Goal: Information Seeking & Learning: Learn about a topic

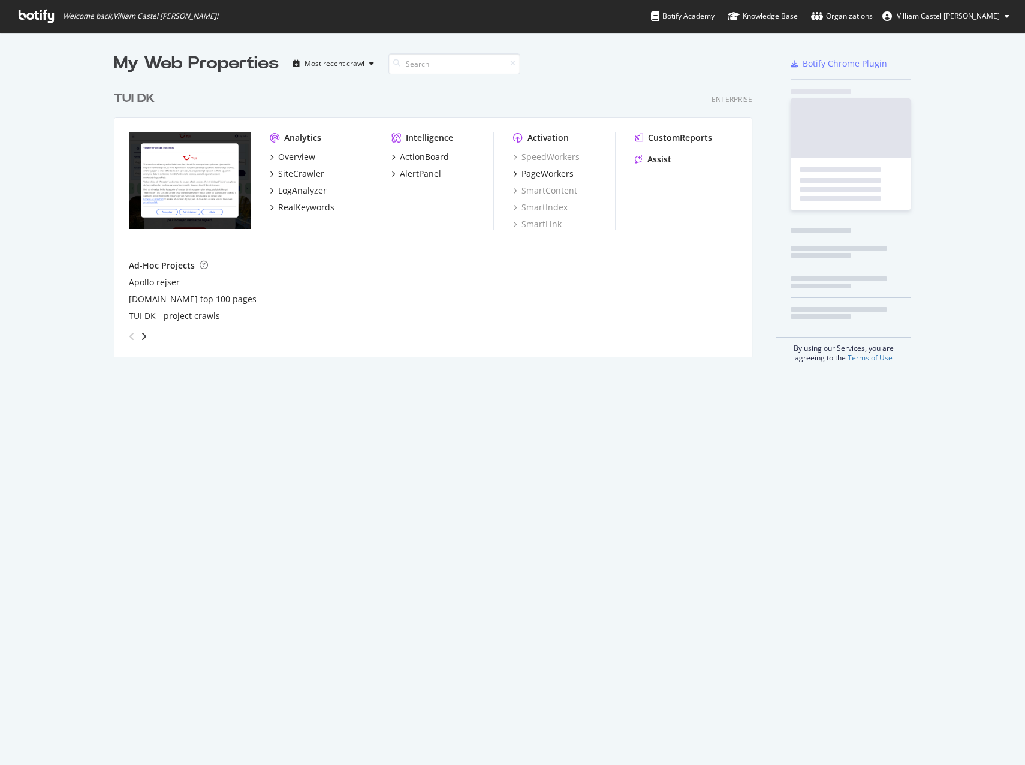
scroll to position [273, 639]
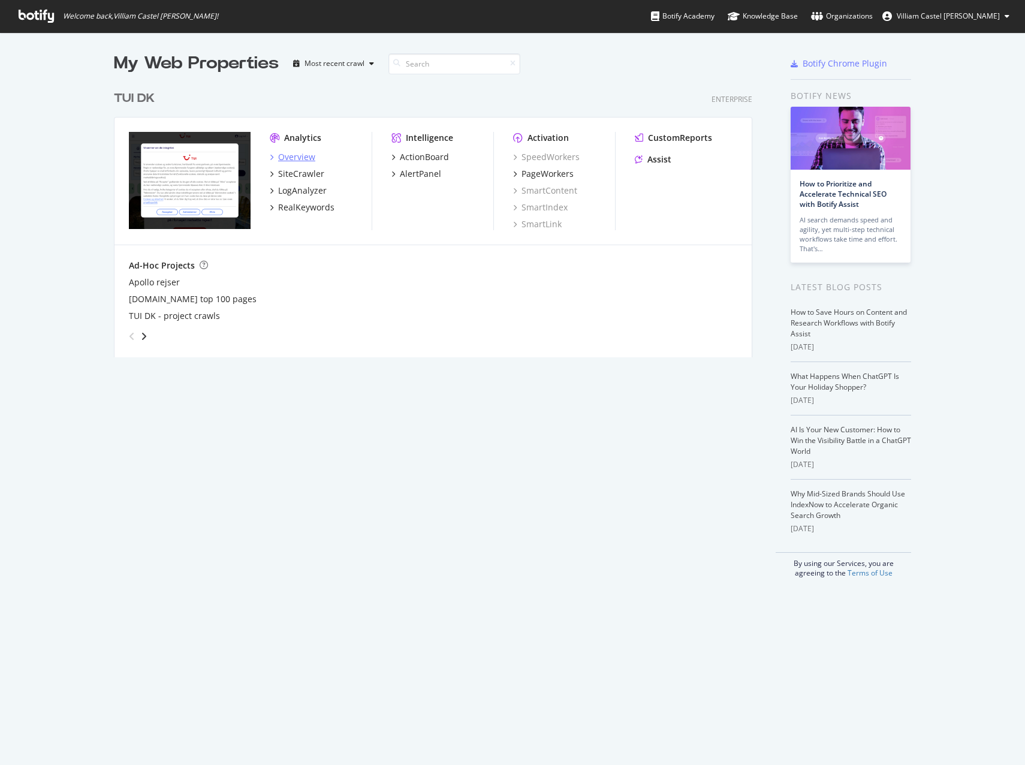
click at [294, 153] on div "Overview" at bounding box center [296, 157] width 37 height 12
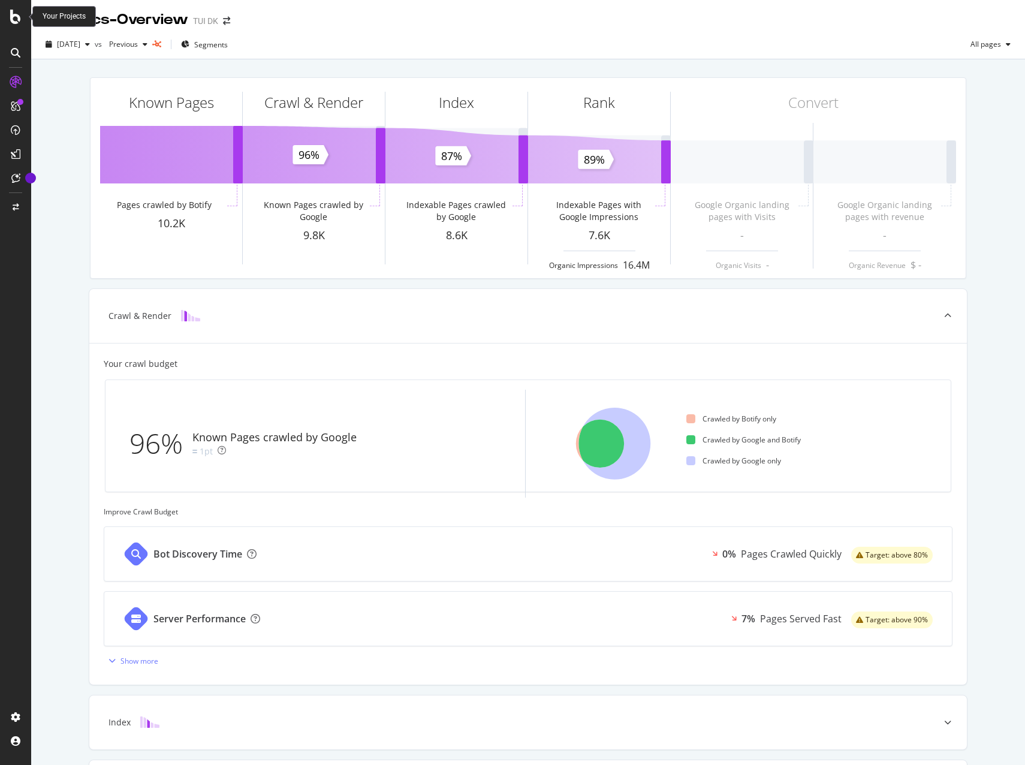
click at [8, 20] on div at bounding box center [15, 17] width 29 height 14
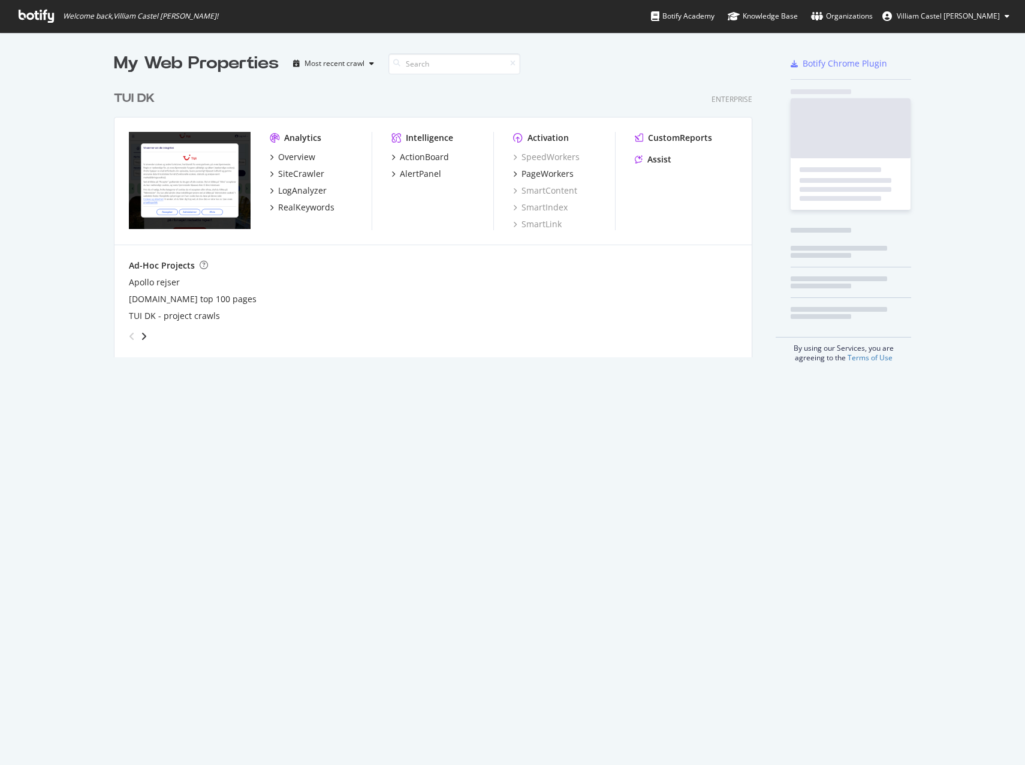
scroll to position [756, 1008]
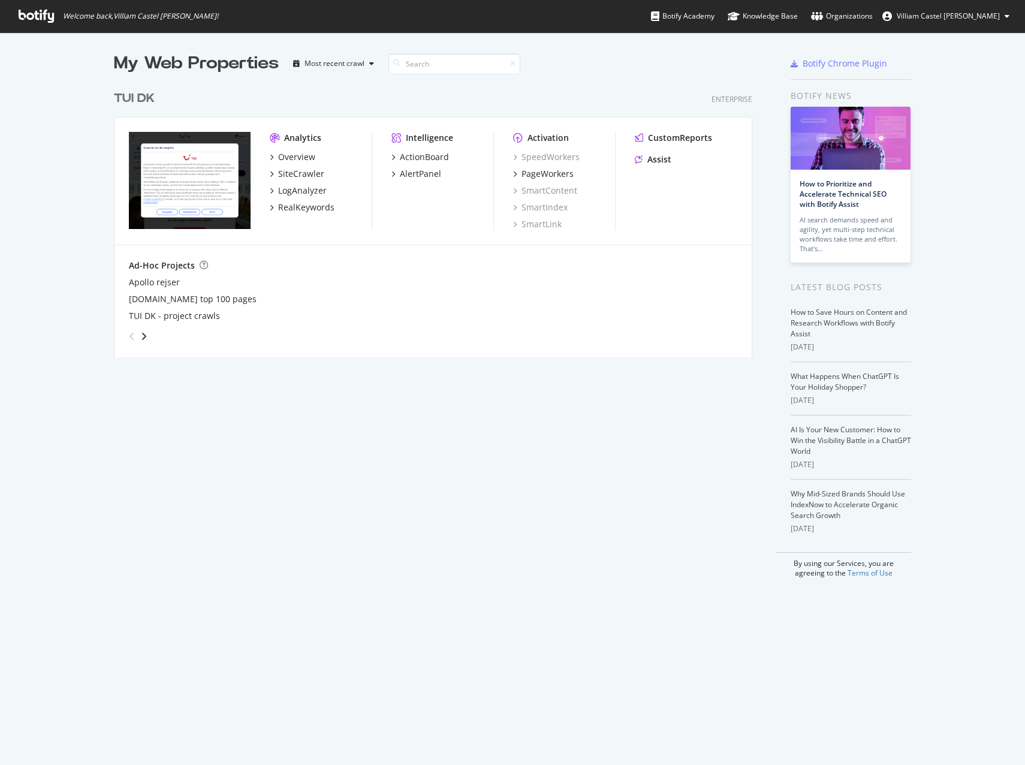
drag, startPoint x: 160, startPoint y: 1, endPoint x: 335, endPoint y: 581, distance: 605.8
click at [306, 603] on div "My Web Properties Most recent crawl TUI DK Enterprise Analytics Overview SiteCr…" at bounding box center [512, 398] width 1025 height 733
